Goal: Find specific page/section: Find specific page/section

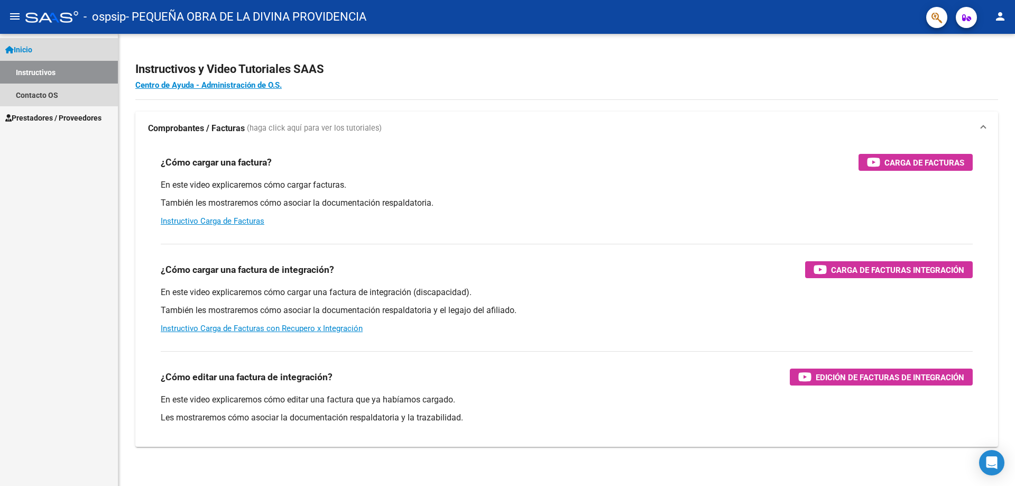
click at [23, 44] on span "Inicio" at bounding box center [18, 50] width 27 height 12
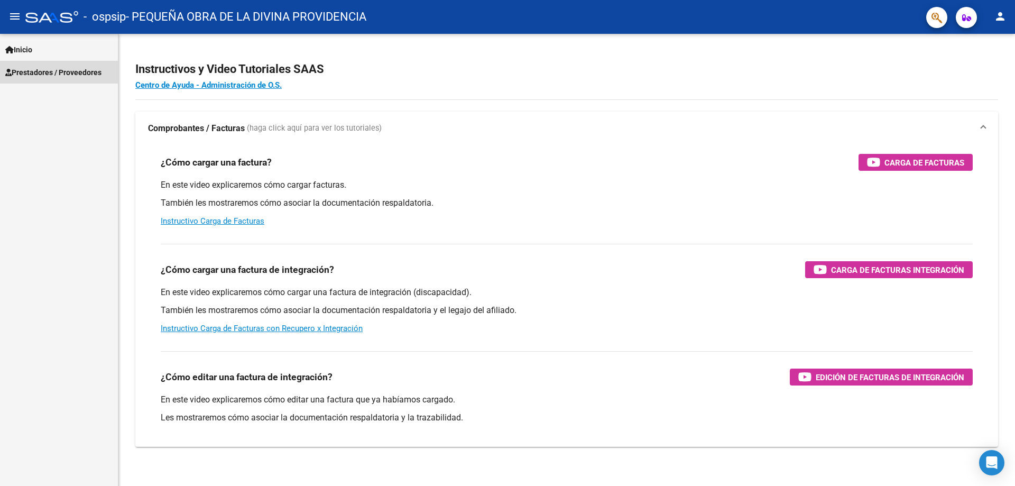
click at [35, 67] on span "Prestadores / Proveedores" at bounding box center [53, 73] width 96 height 12
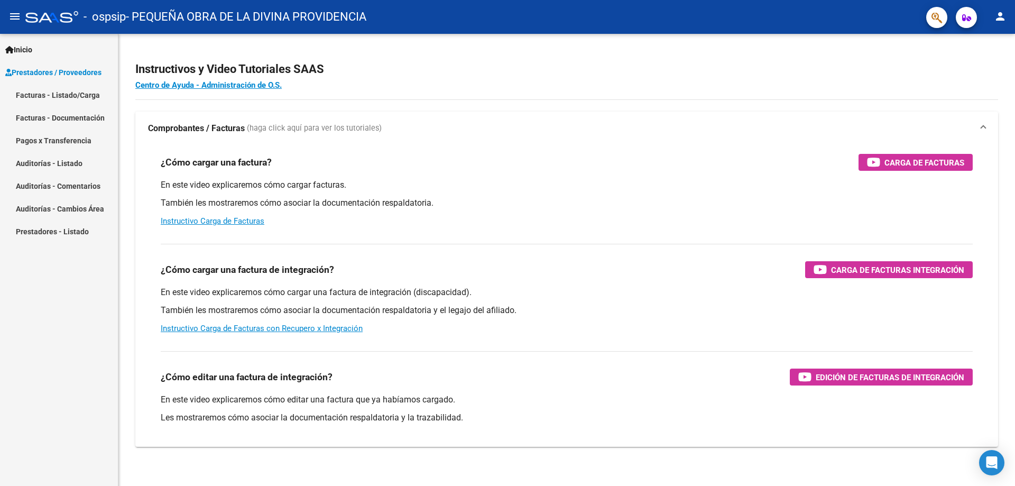
click at [39, 95] on link "Facturas - Listado/Carga" at bounding box center [59, 95] width 118 height 23
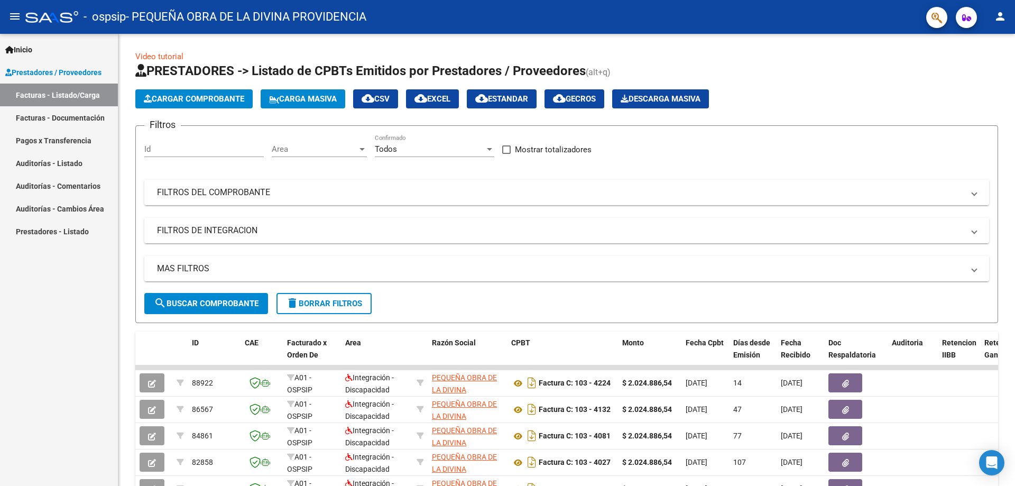
click at [75, 163] on link "Auditorías - Listado" at bounding box center [59, 163] width 118 height 23
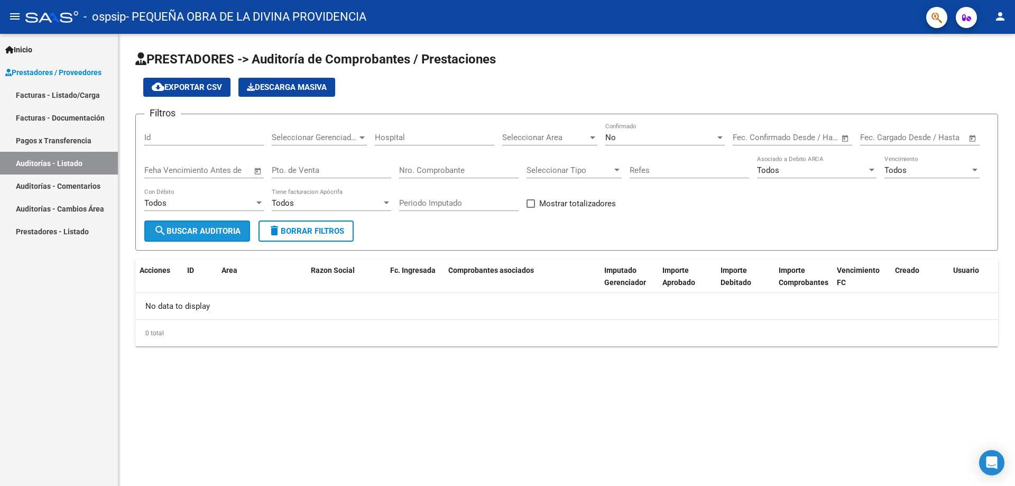
click at [207, 228] on span "search Buscar Auditoria" at bounding box center [197, 231] width 87 height 10
click at [80, 187] on link "Auditorías - Comentarios" at bounding box center [59, 185] width 118 height 23
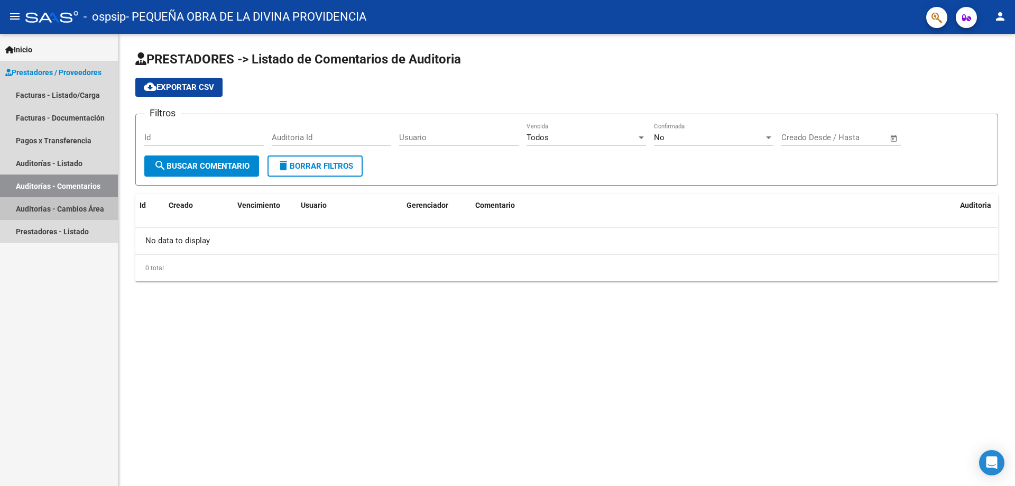
click at [71, 205] on link "Auditorías - Cambios Área" at bounding box center [59, 208] width 118 height 23
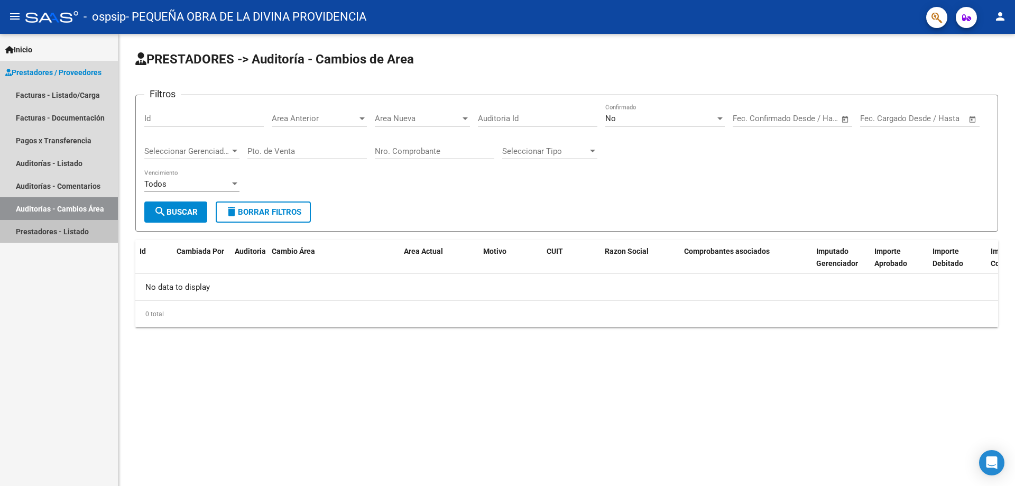
click at [45, 227] on link "Prestadores - Listado" at bounding box center [59, 231] width 118 height 23
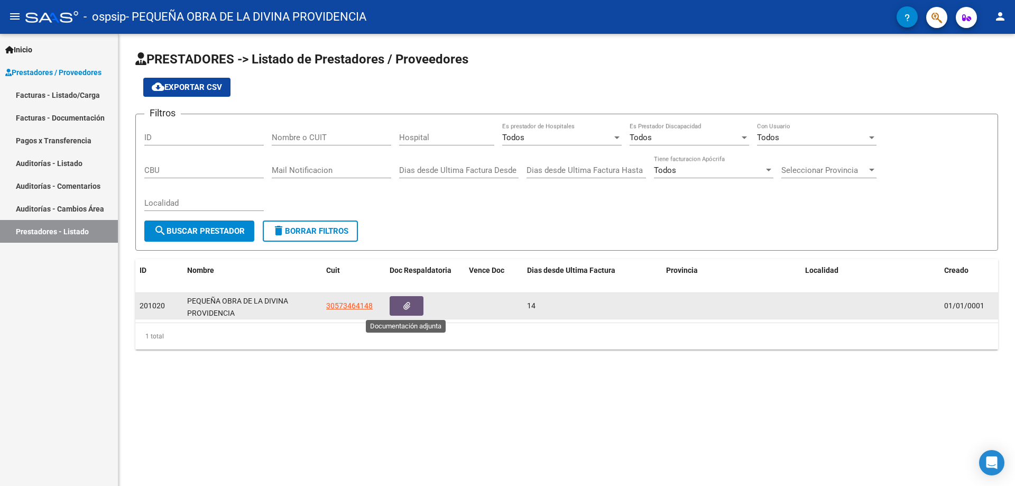
click at [411, 308] on button "button" at bounding box center [407, 306] width 34 height 20
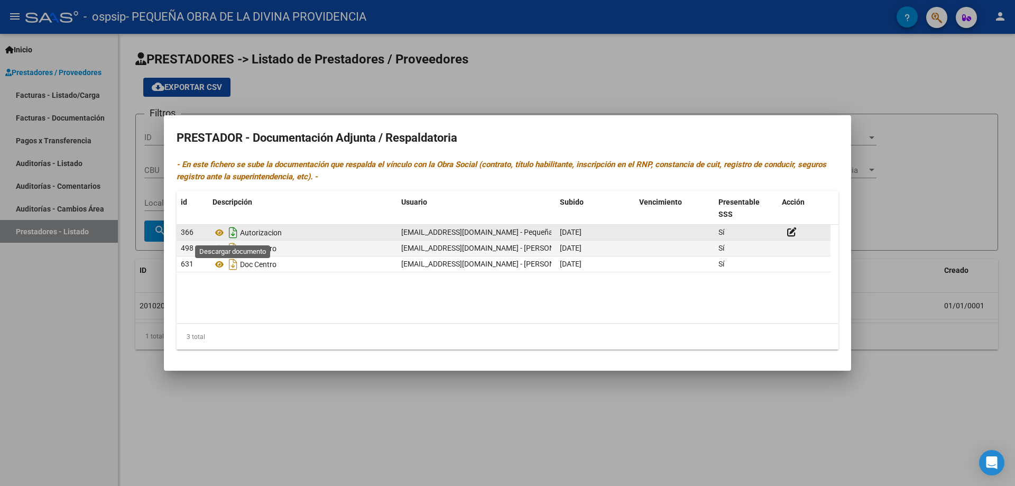
click at [235, 232] on icon "Descargar documento" at bounding box center [233, 232] width 14 height 17
click at [61, 326] on div at bounding box center [507, 243] width 1015 height 486
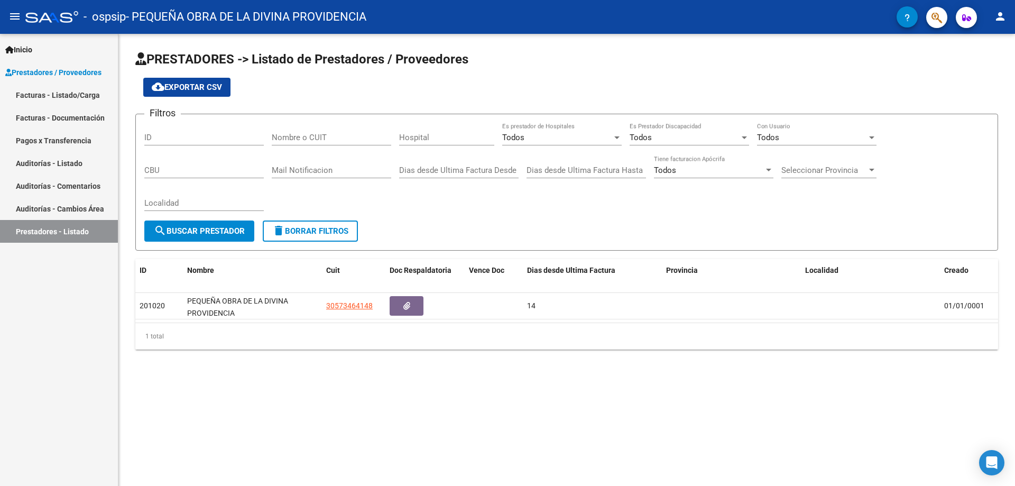
click at [70, 113] on link "Facturas - Documentación" at bounding box center [59, 117] width 118 height 23
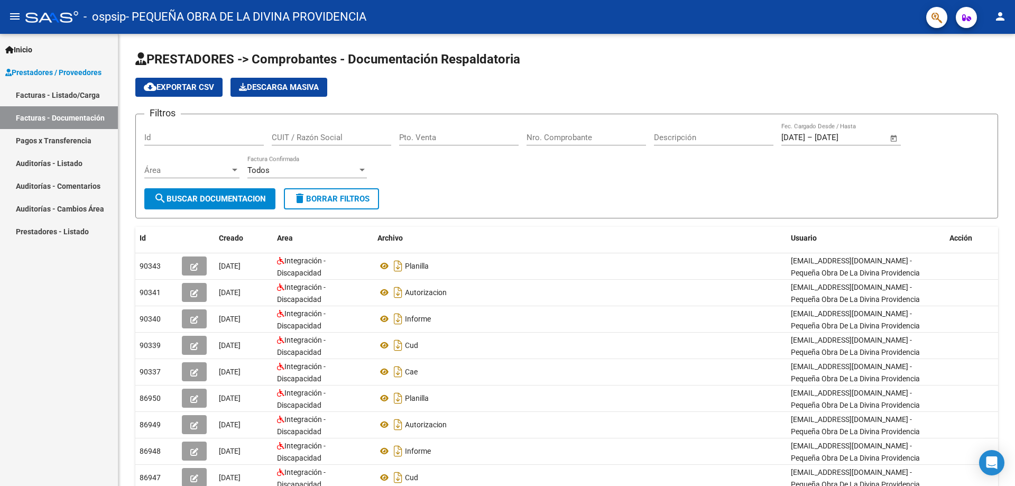
click at [46, 91] on link "Facturas - Listado/Carga" at bounding box center [59, 95] width 118 height 23
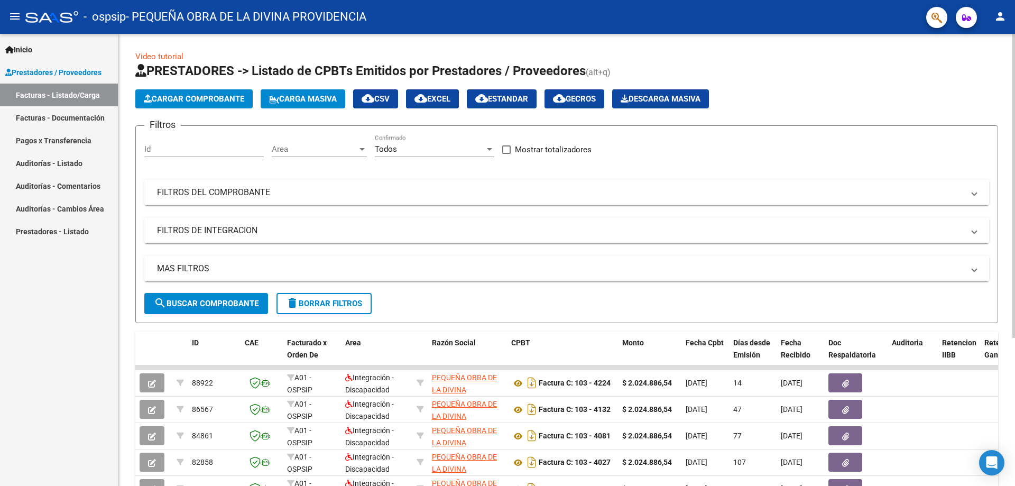
scroll to position [17, 0]
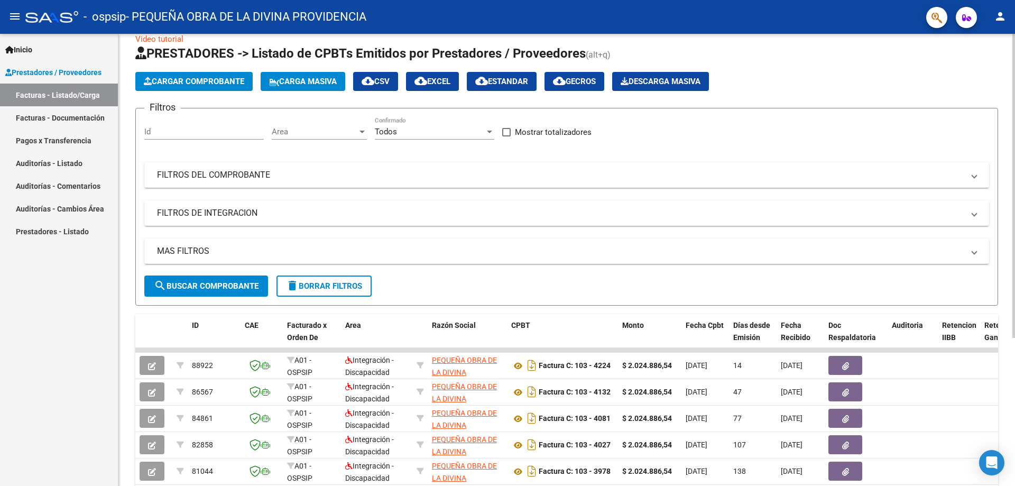
click at [232, 214] on mat-panel-title "FILTROS DE INTEGRACION" at bounding box center [560, 213] width 807 height 12
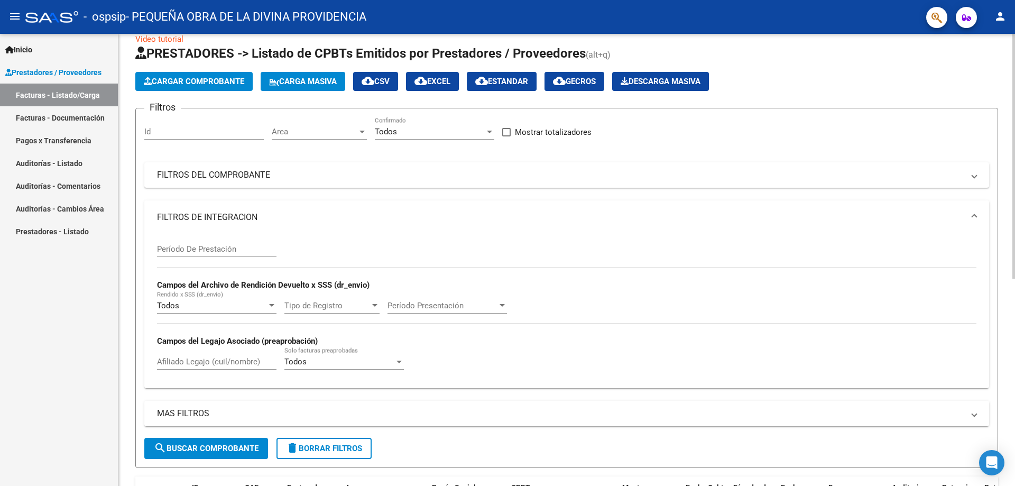
click at [232, 214] on mat-panel-title "FILTROS DE INTEGRACION" at bounding box center [560, 217] width 807 height 12
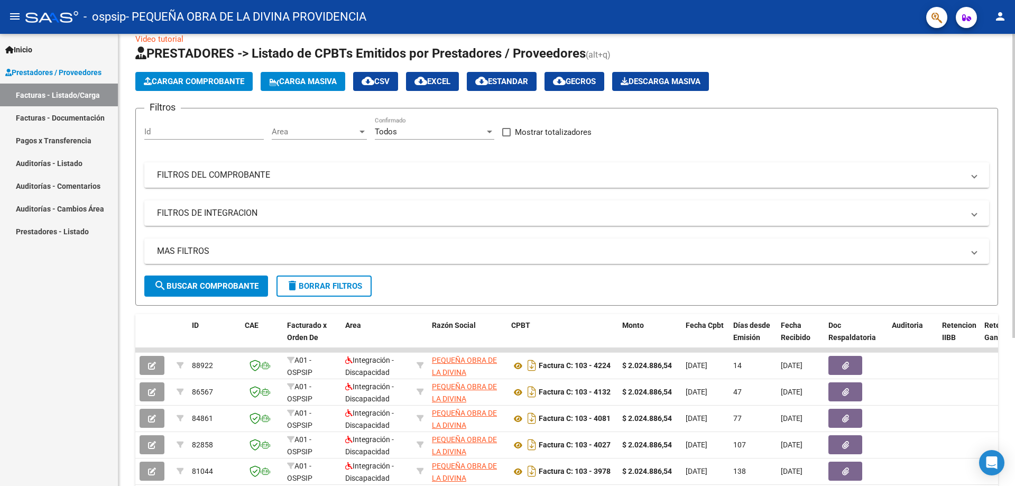
click at [238, 170] on mat-panel-title "FILTROS DEL COMPROBANTE" at bounding box center [560, 175] width 807 height 12
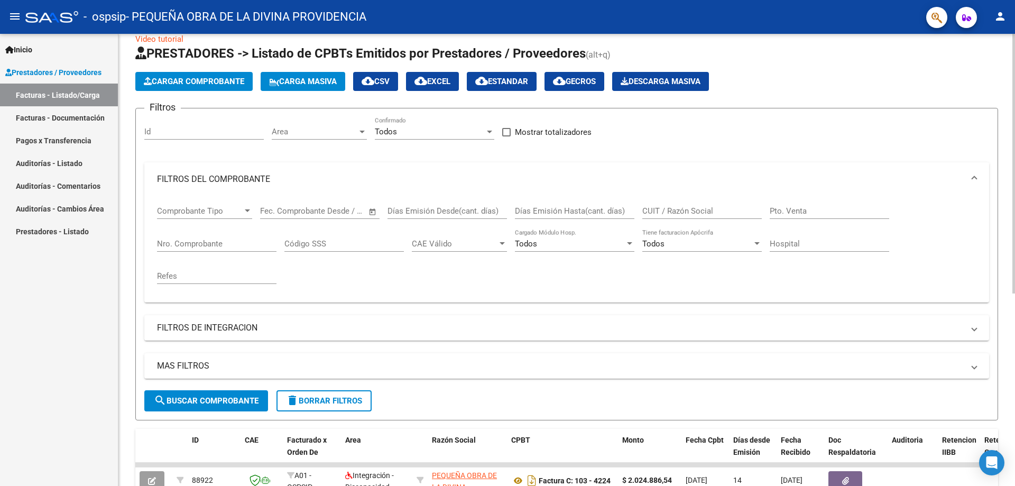
click at [238, 170] on mat-expansion-panel-header "FILTROS DEL COMPROBANTE" at bounding box center [566, 179] width 845 height 34
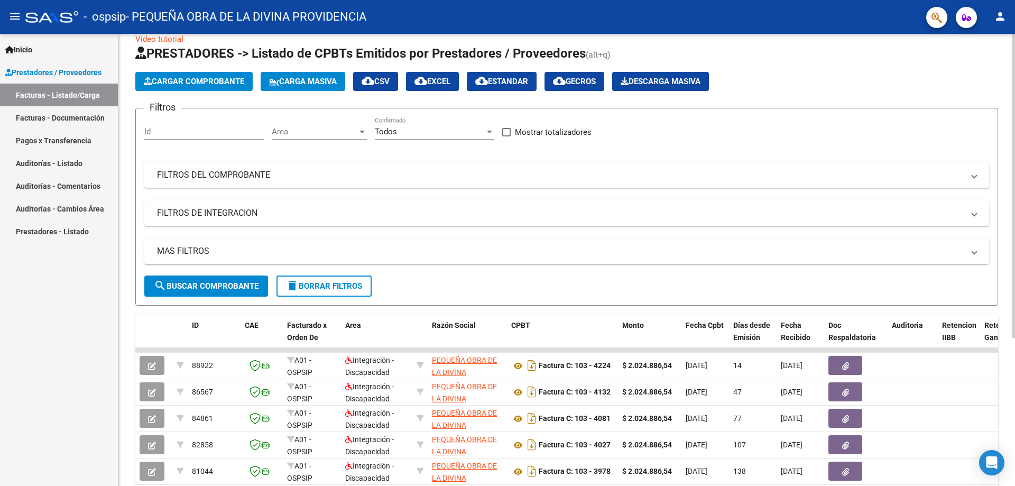
click at [213, 254] on mat-panel-title "MAS FILTROS" at bounding box center [560, 251] width 807 height 12
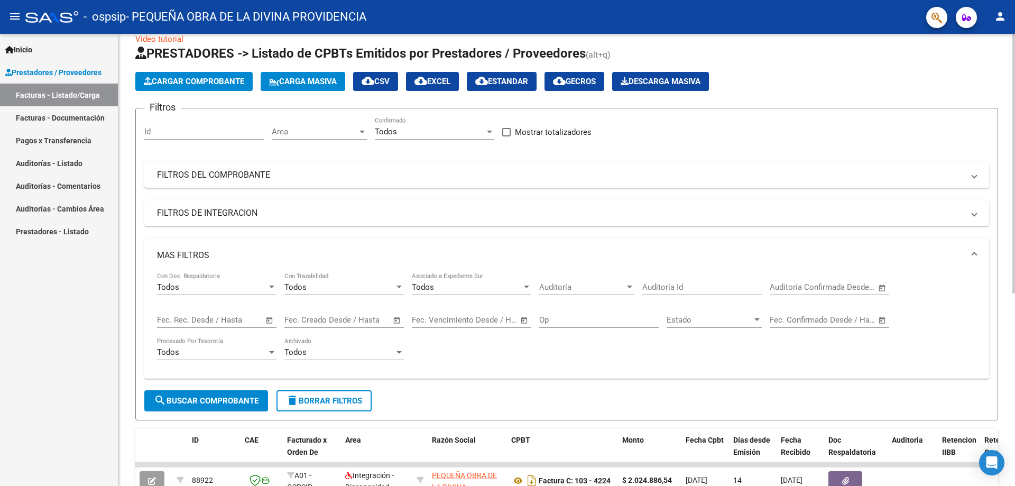
click at [213, 254] on mat-panel-title "MAS FILTROS" at bounding box center [560, 256] width 807 height 12
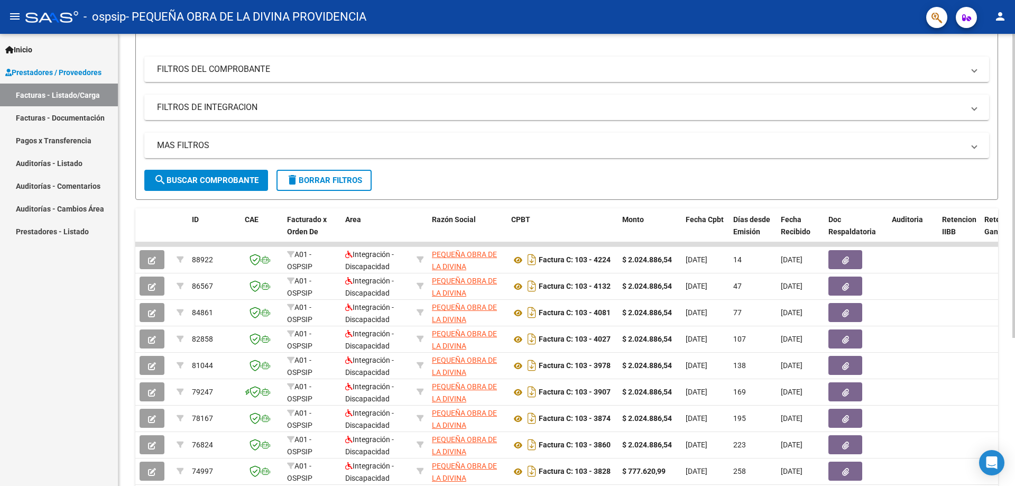
scroll to position [220, 0]
